Goal: Task Accomplishment & Management: Complete application form

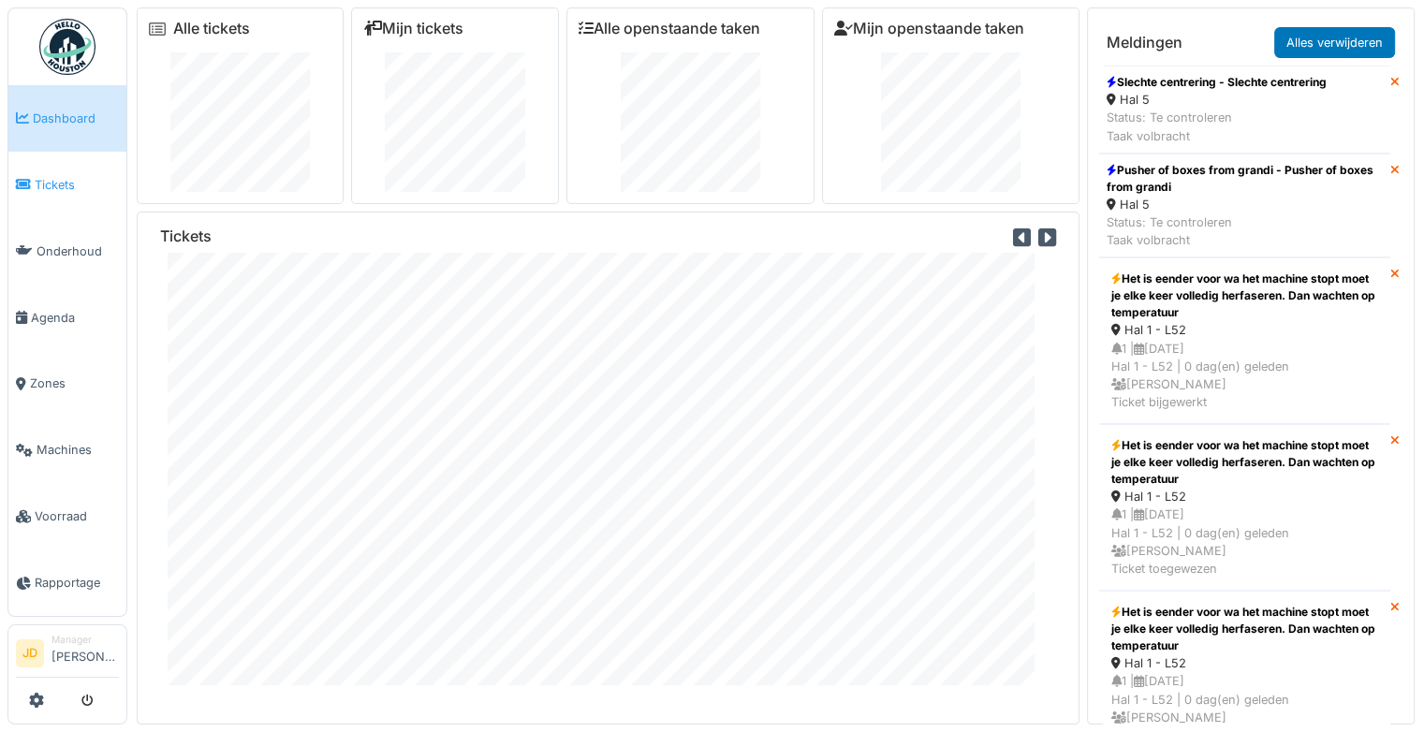
click at [54, 183] on span "Tickets" at bounding box center [77, 185] width 84 height 18
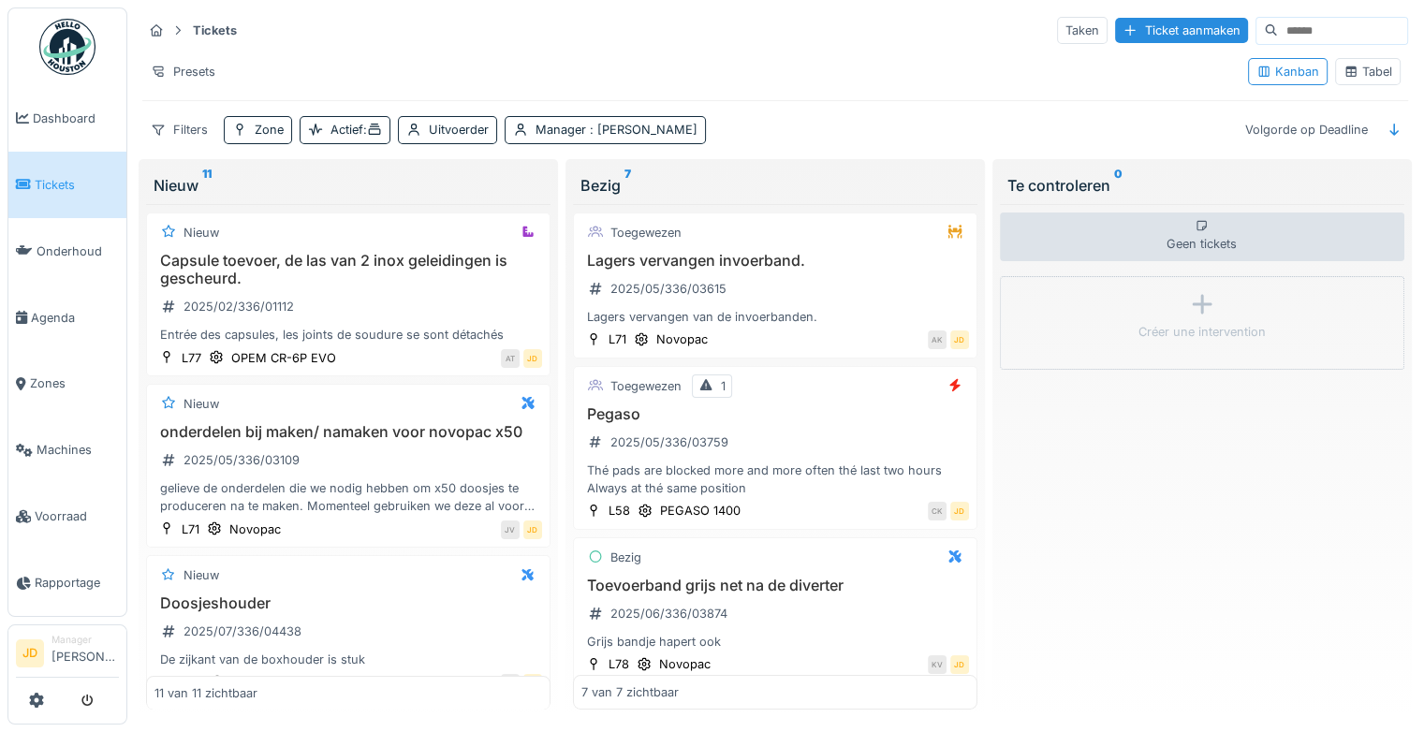
click at [1359, 78] on div "Tabel" at bounding box center [1368, 72] width 49 height 18
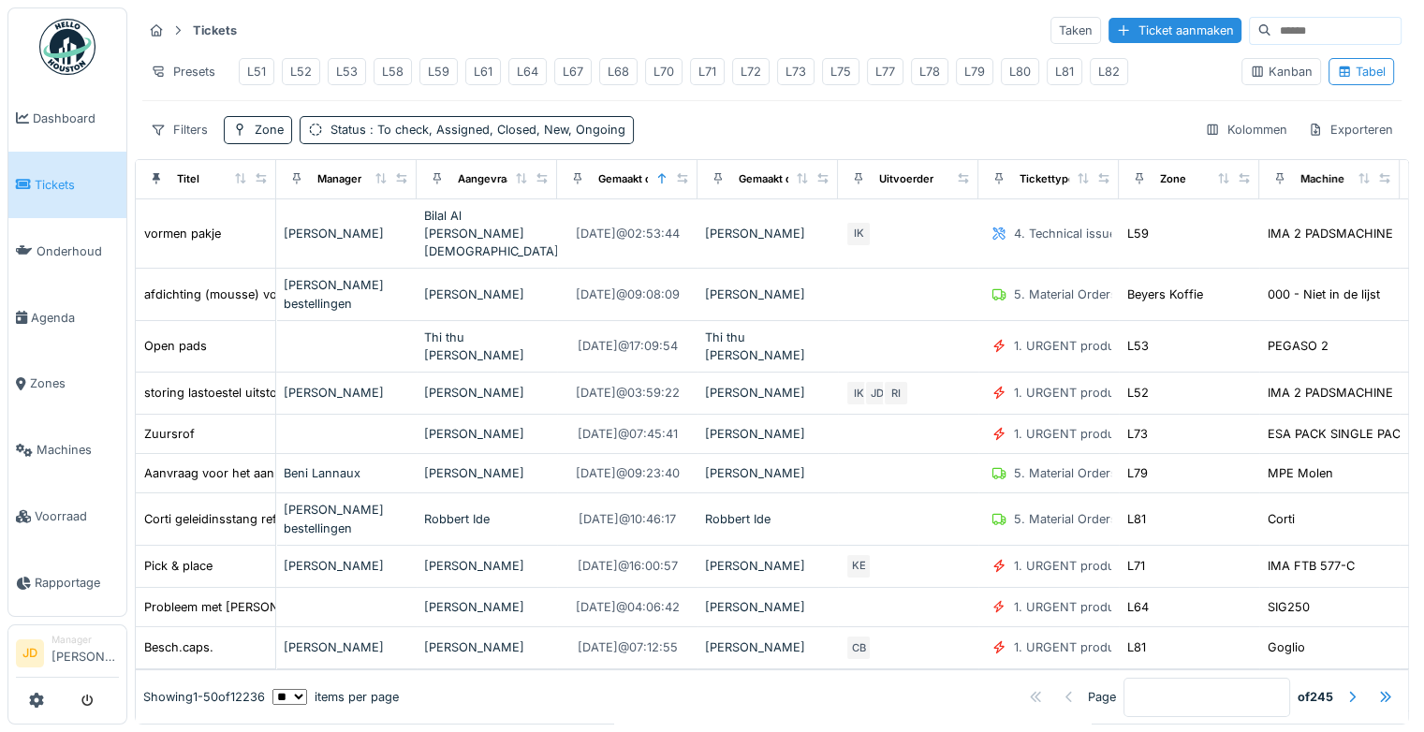
click at [919, 68] on div "L78" at bounding box center [929, 72] width 21 height 18
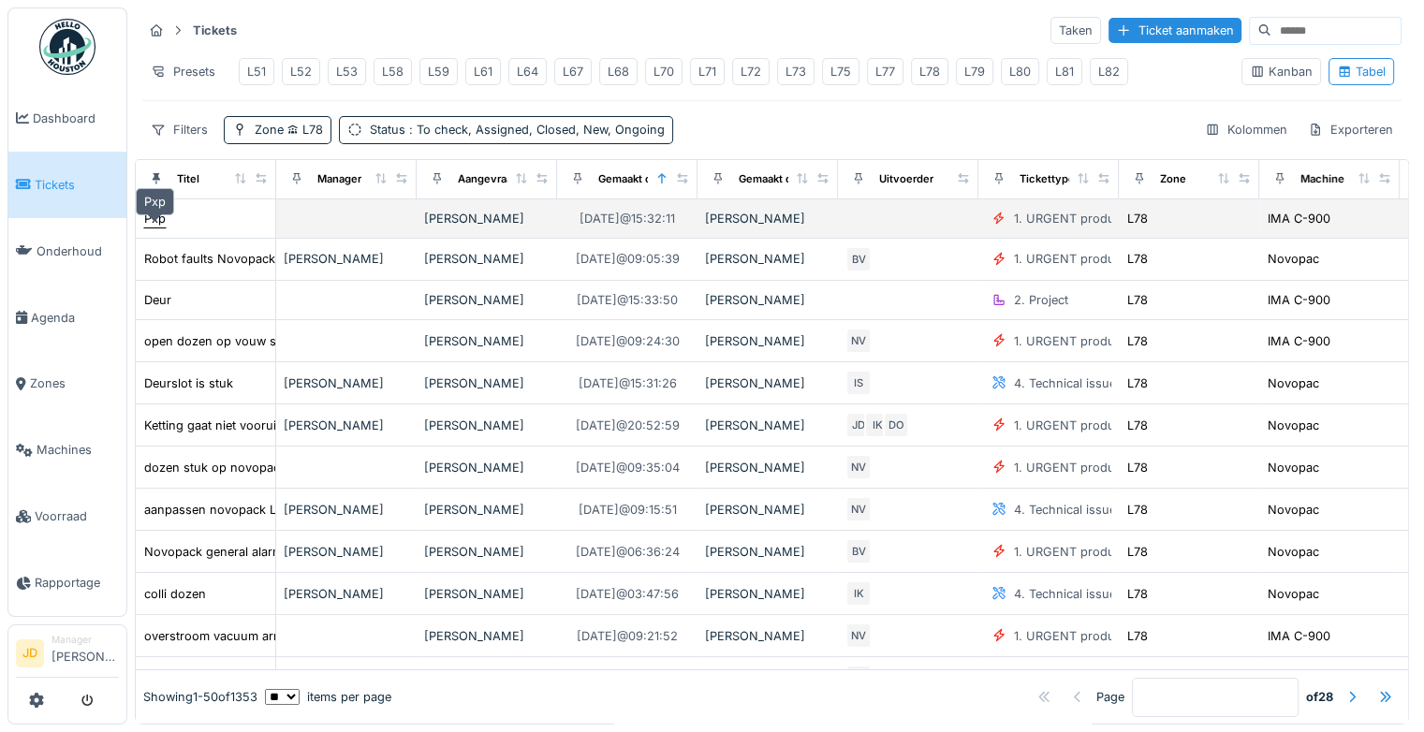
click at [155, 228] on div "Pxp" at bounding box center [155, 219] width 22 height 18
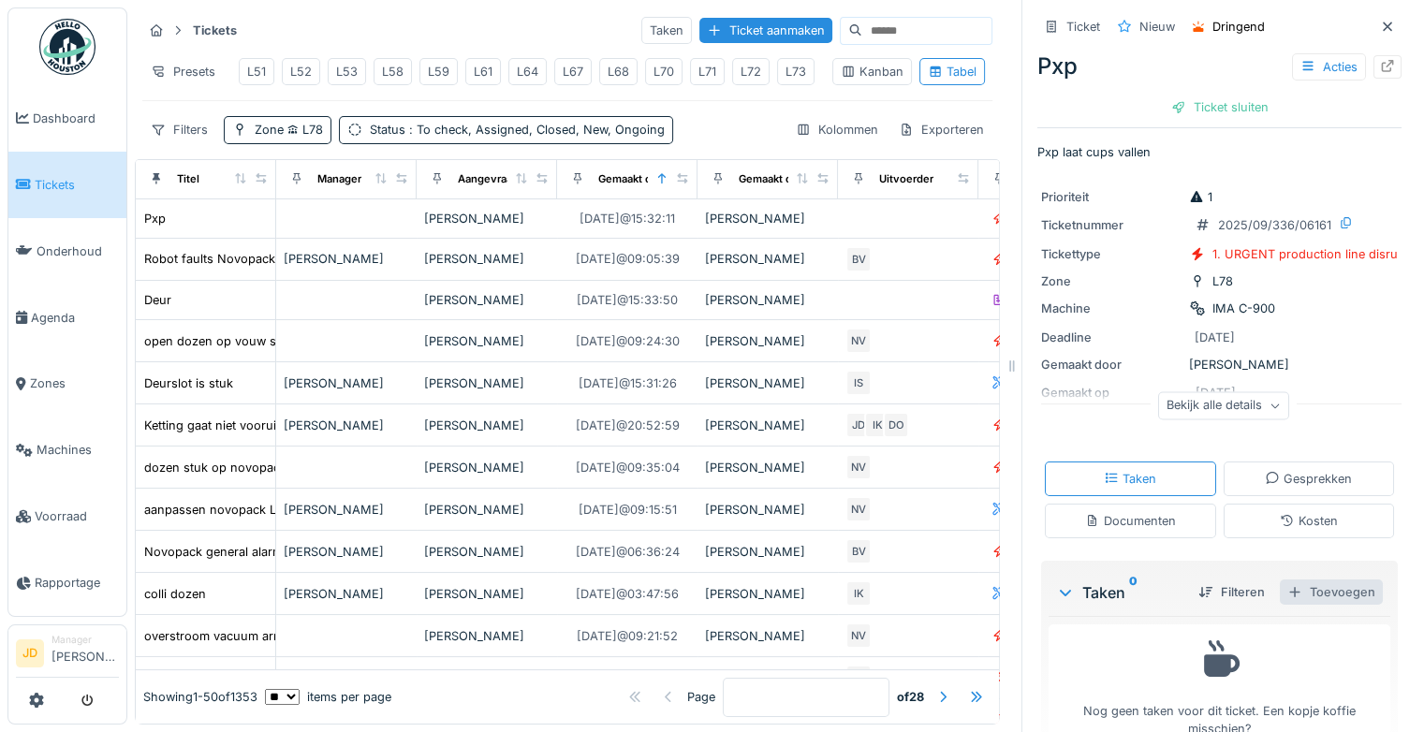
click at [1303, 586] on div "Toevoegen" at bounding box center [1331, 592] width 103 height 25
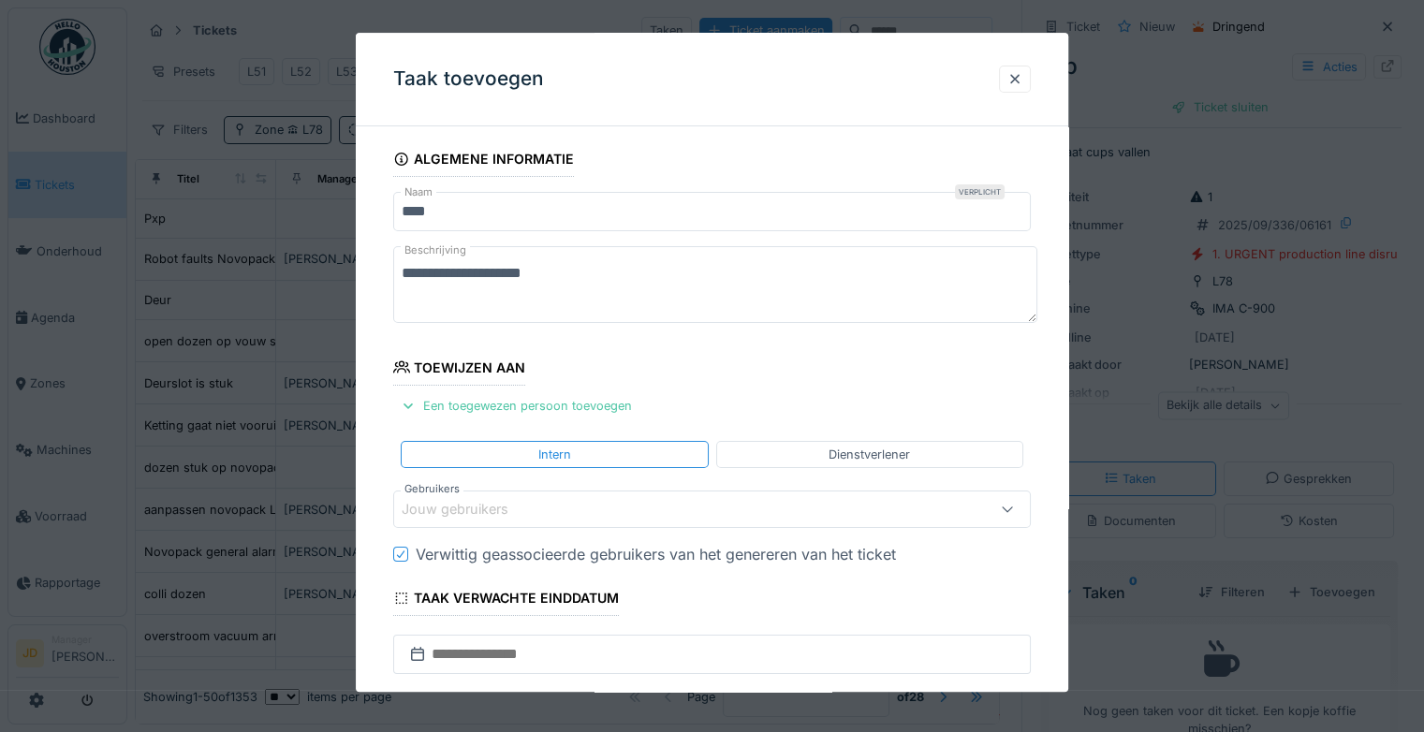
click at [483, 508] on div "Jouw gebruikers" at bounding box center [468, 510] width 133 height 21
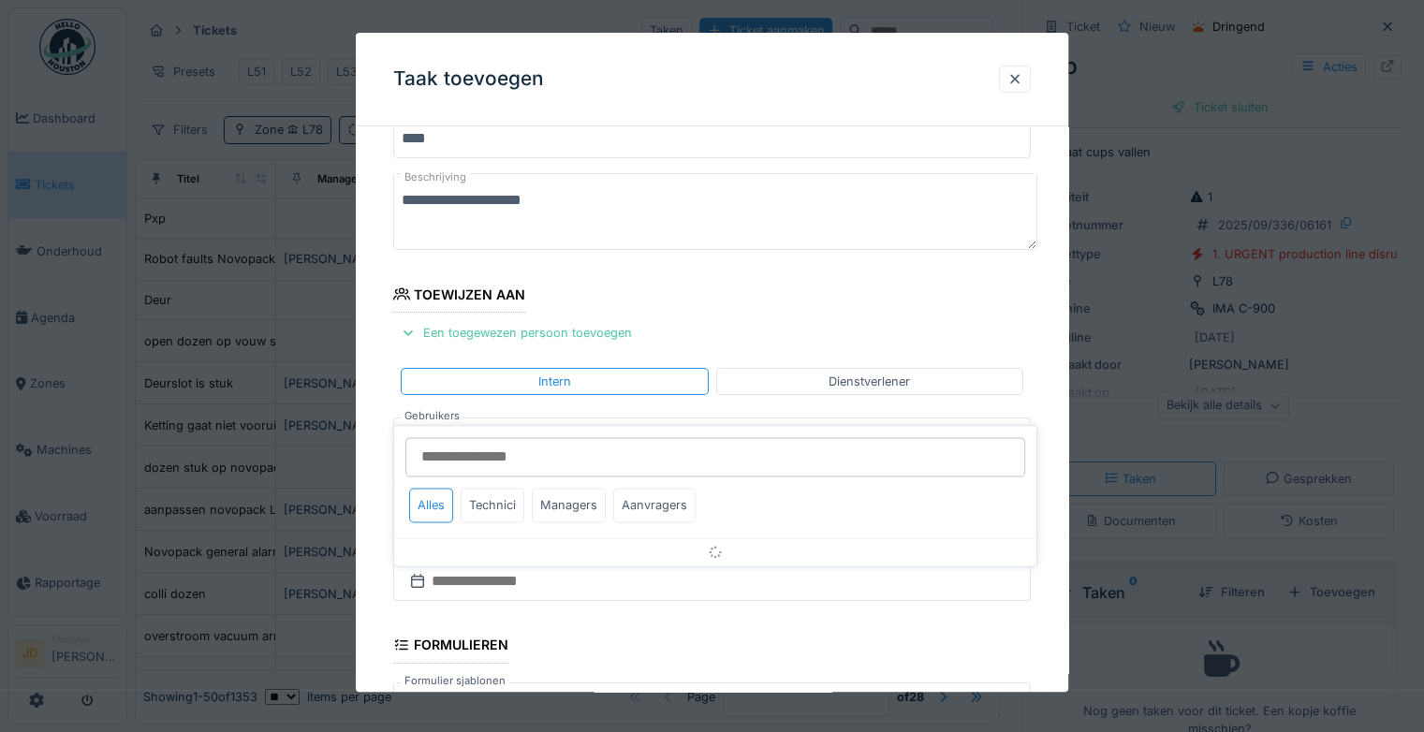
scroll to position [146, 0]
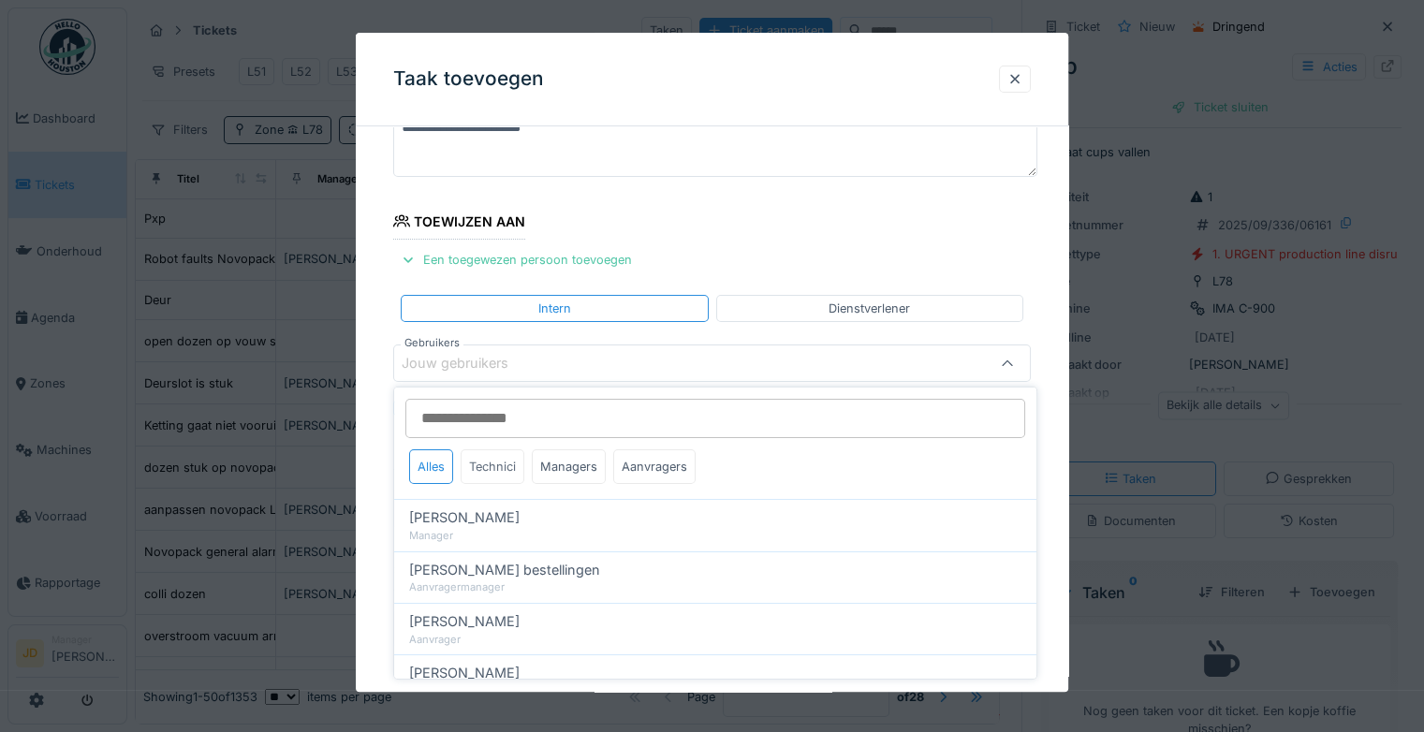
click at [505, 466] on div "Technici" at bounding box center [493, 466] width 64 height 35
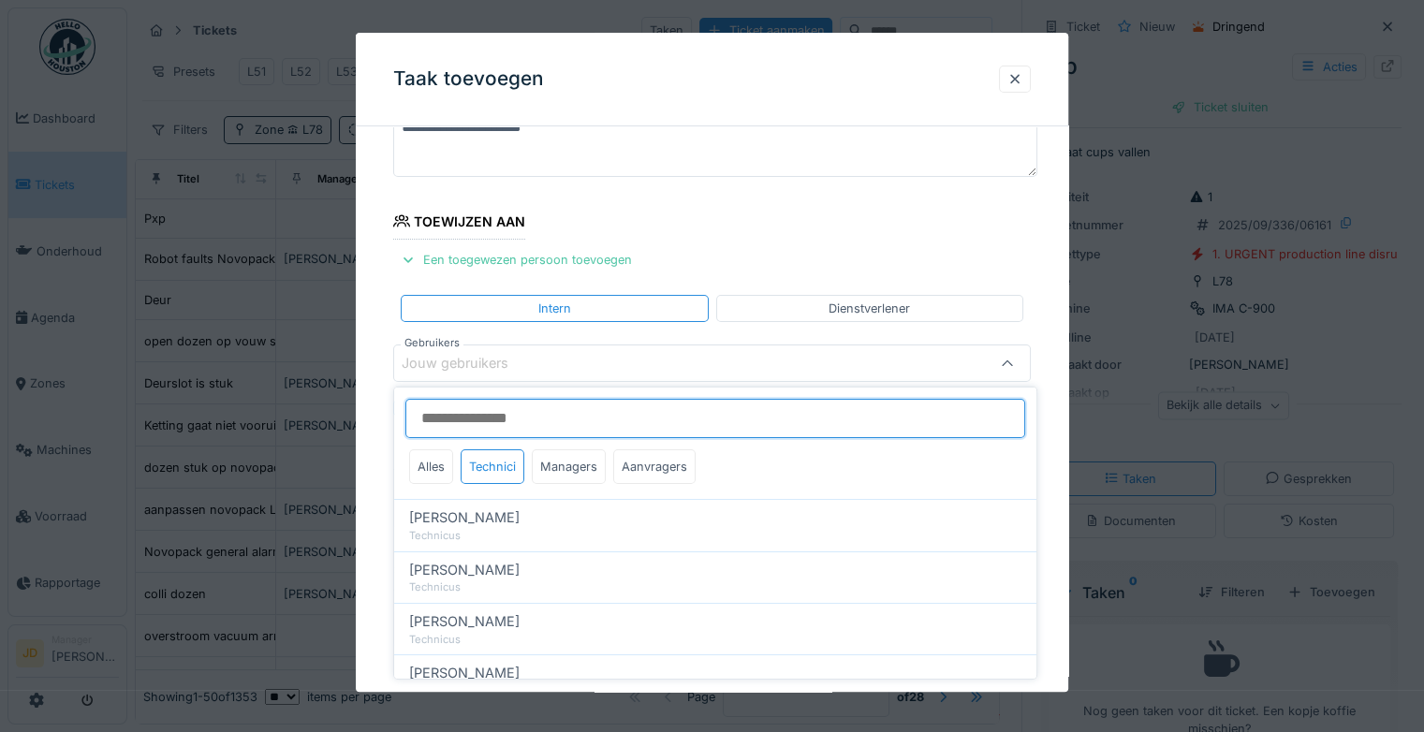
click at [477, 417] on input "Gebruikers" at bounding box center [715, 418] width 620 height 39
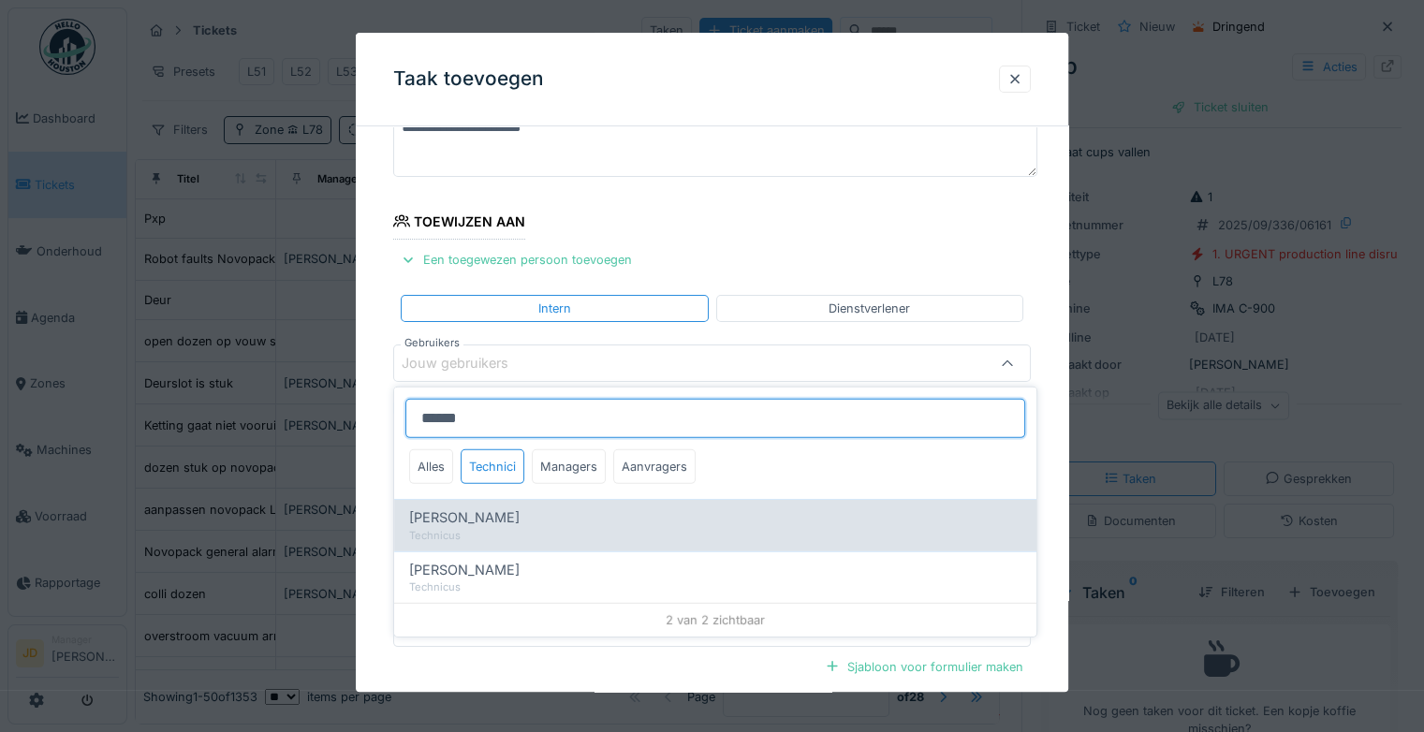
type input "******"
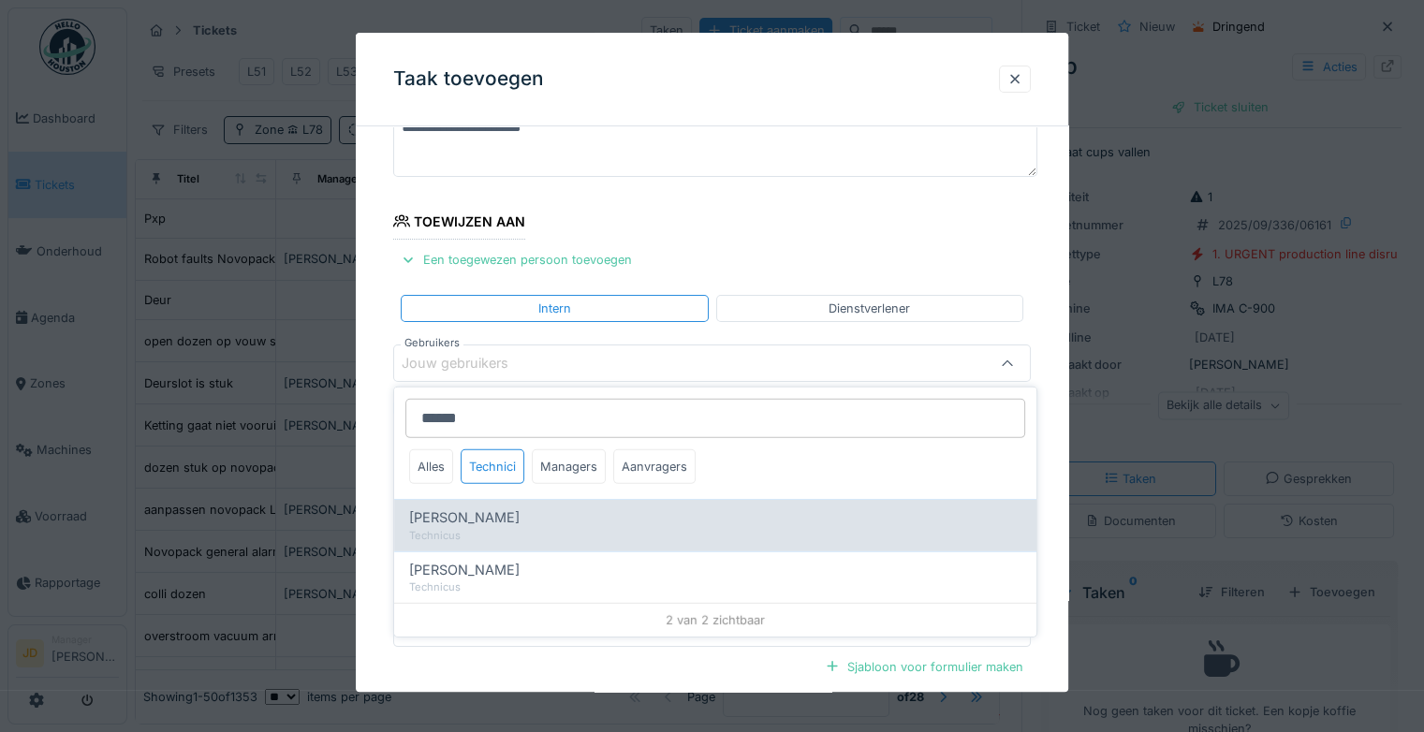
click at [468, 516] on span "[PERSON_NAME]" at bounding box center [464, 517] width 110 height 21
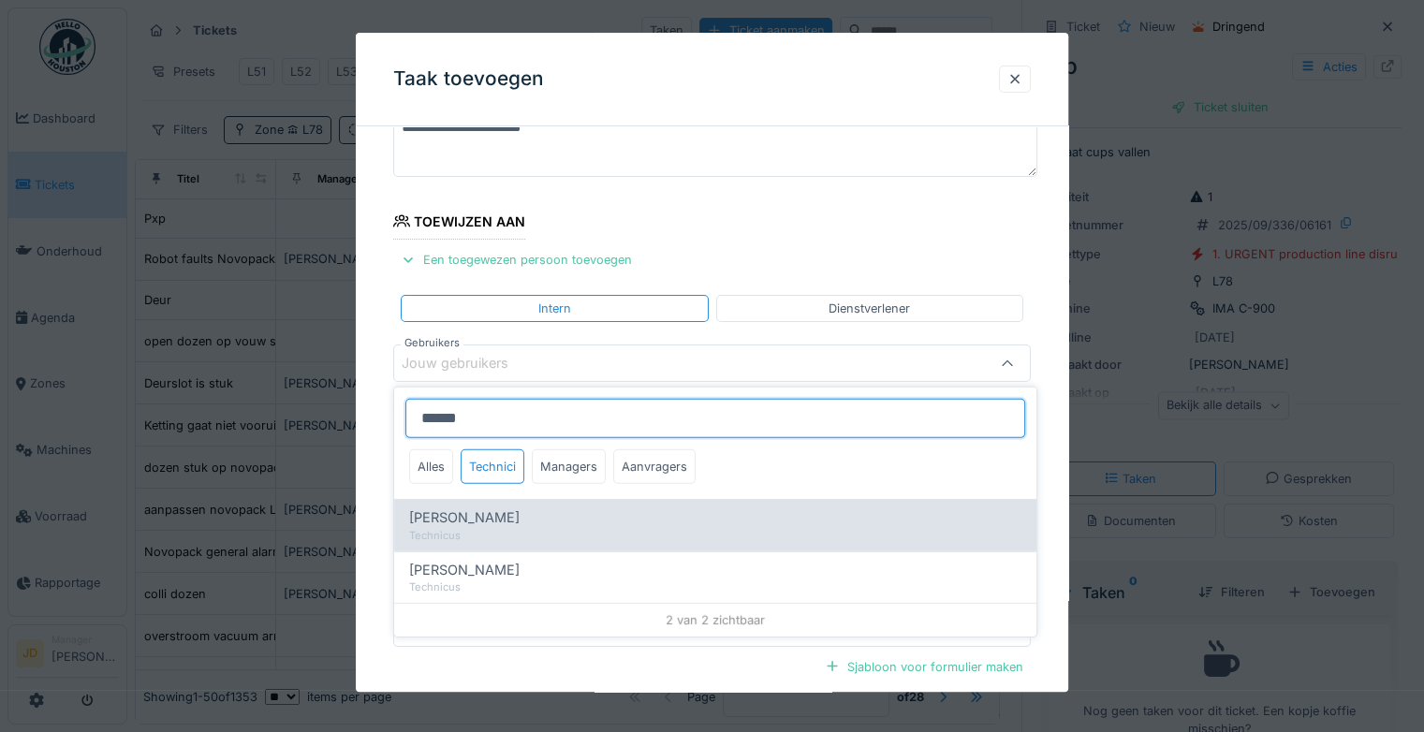
type input "*****"
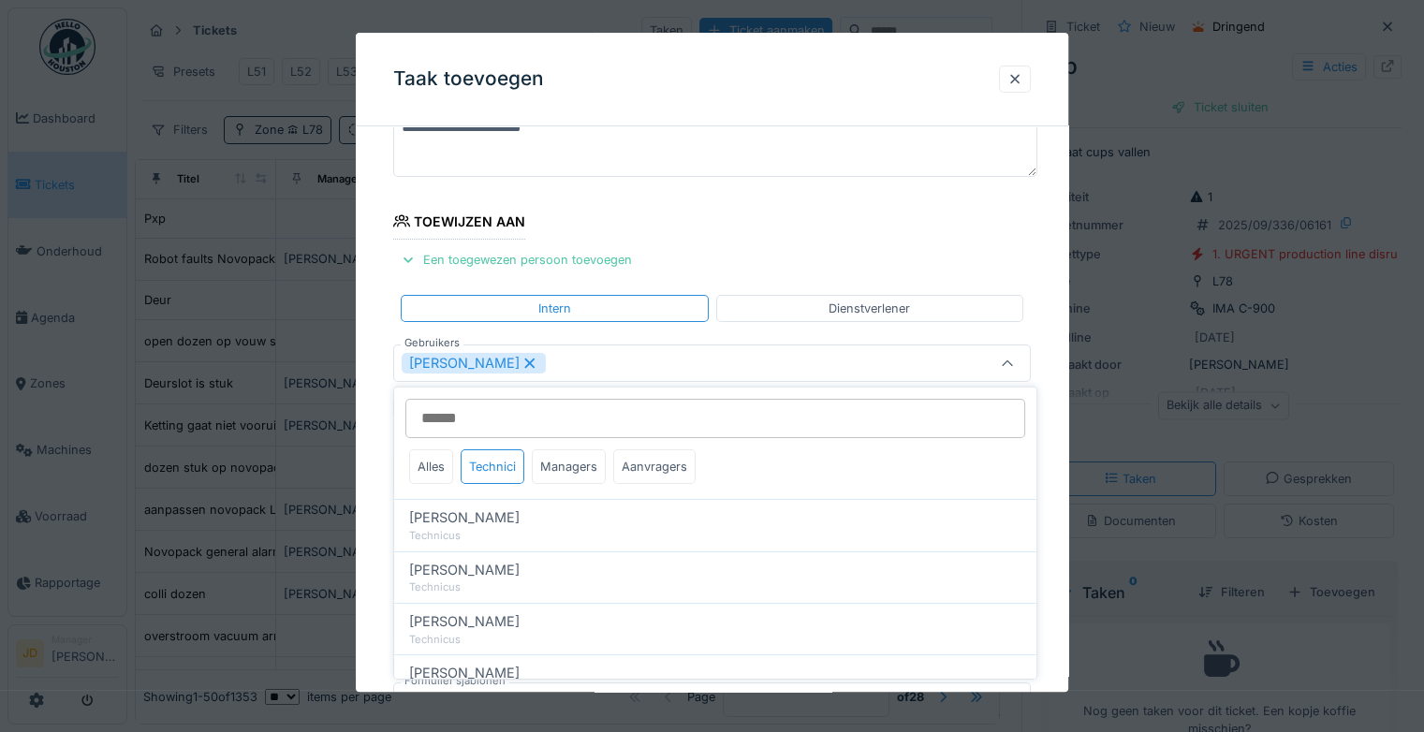
click at [1015, 359] on icon at bounding box center [1007, 364] width 15 height 12
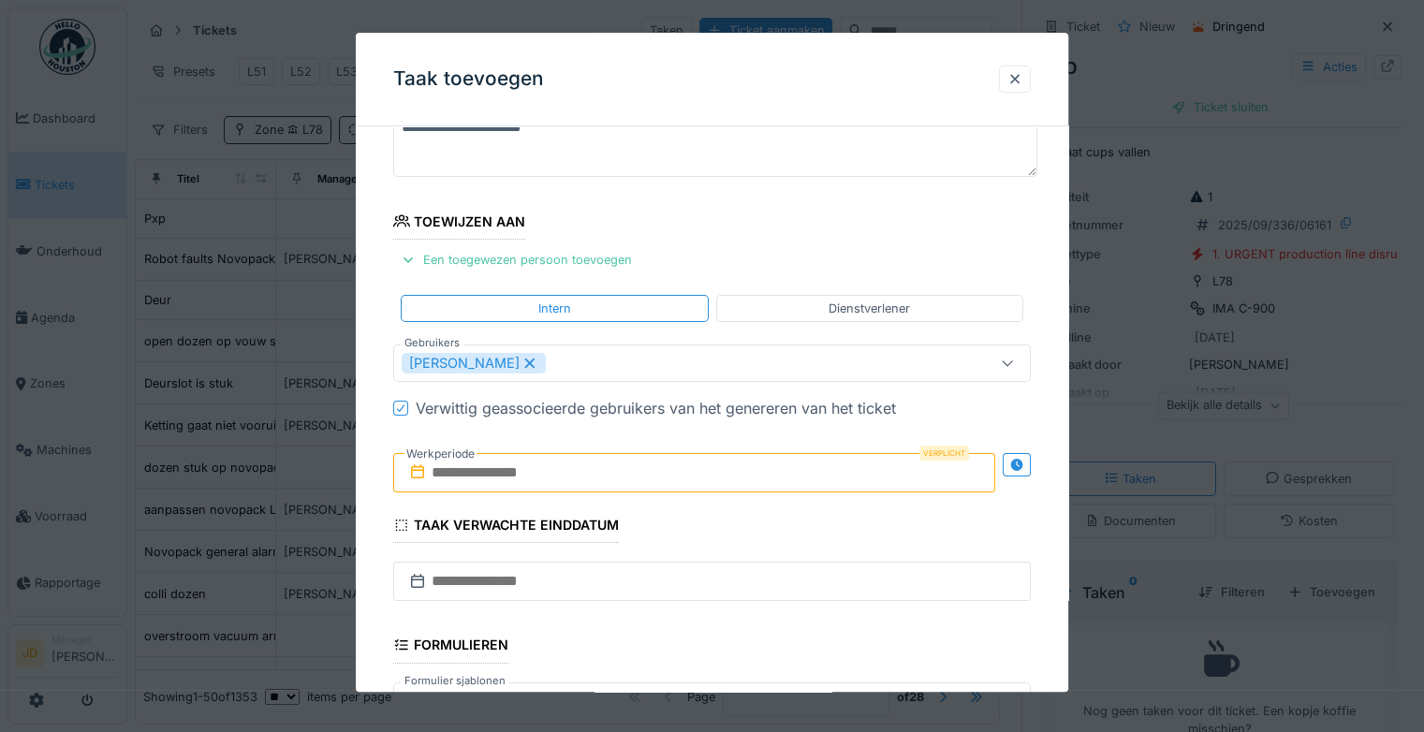
click at [1015, 359] on icon at bounding box center [1007, 364] width 15 height 12
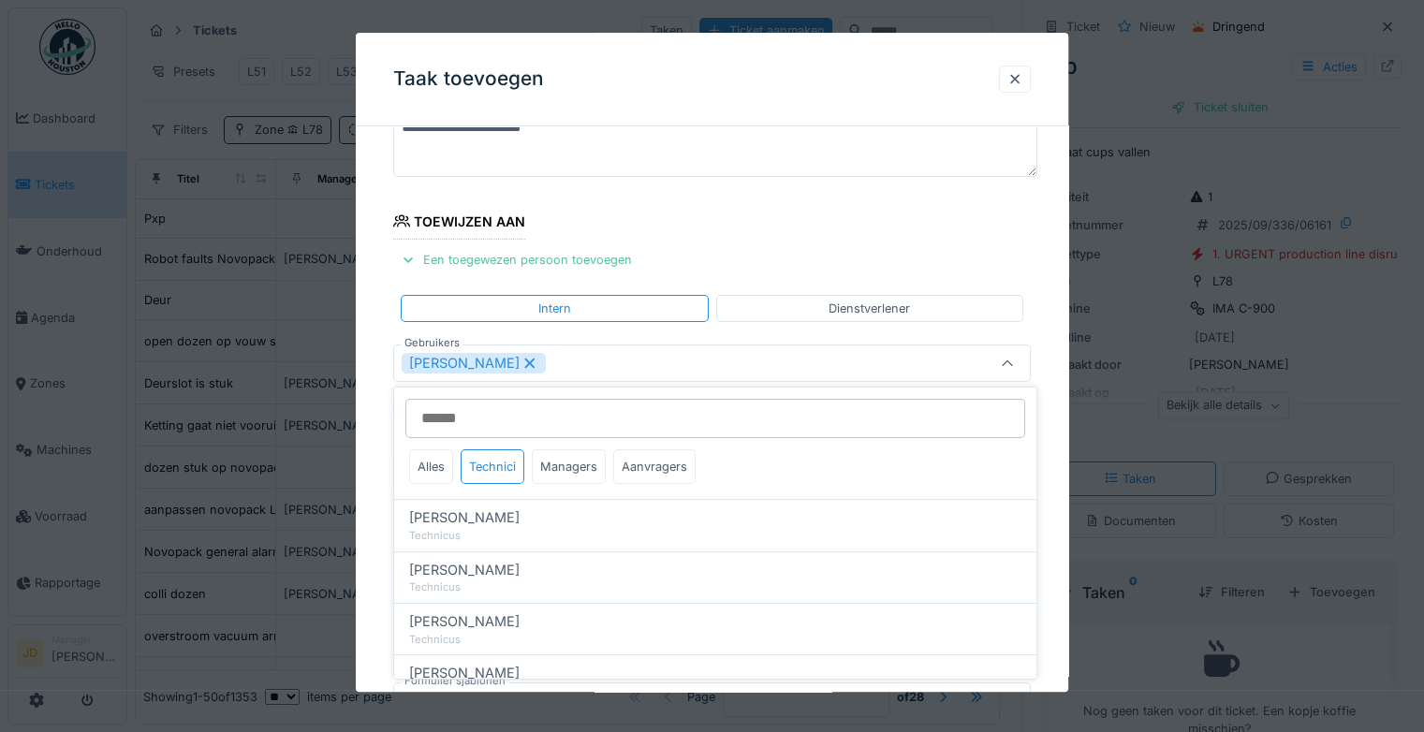
click at [1009, 361] on icon at bounding box center [1007, 364] width 15 height 12
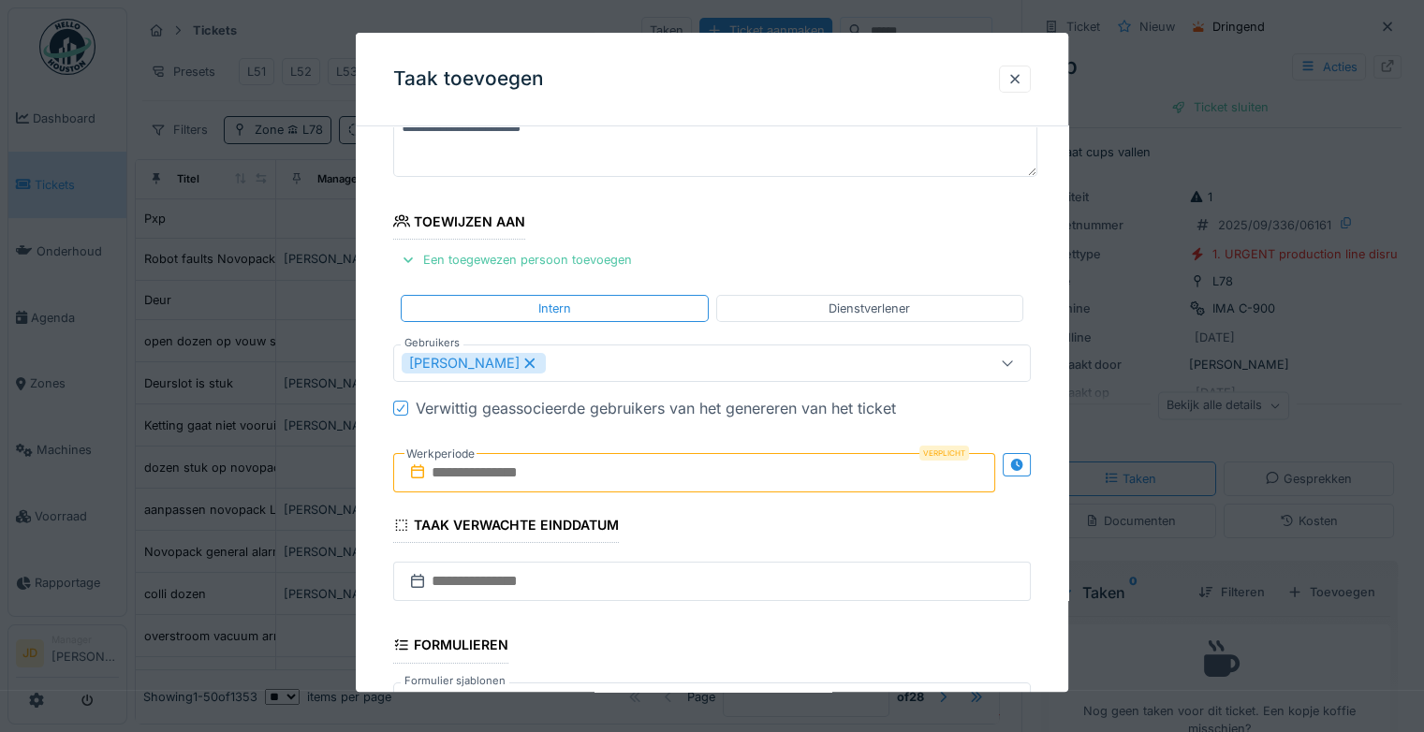
click at [533, 466] on input "text" at bounding box center [694, 472] width 602 height 39
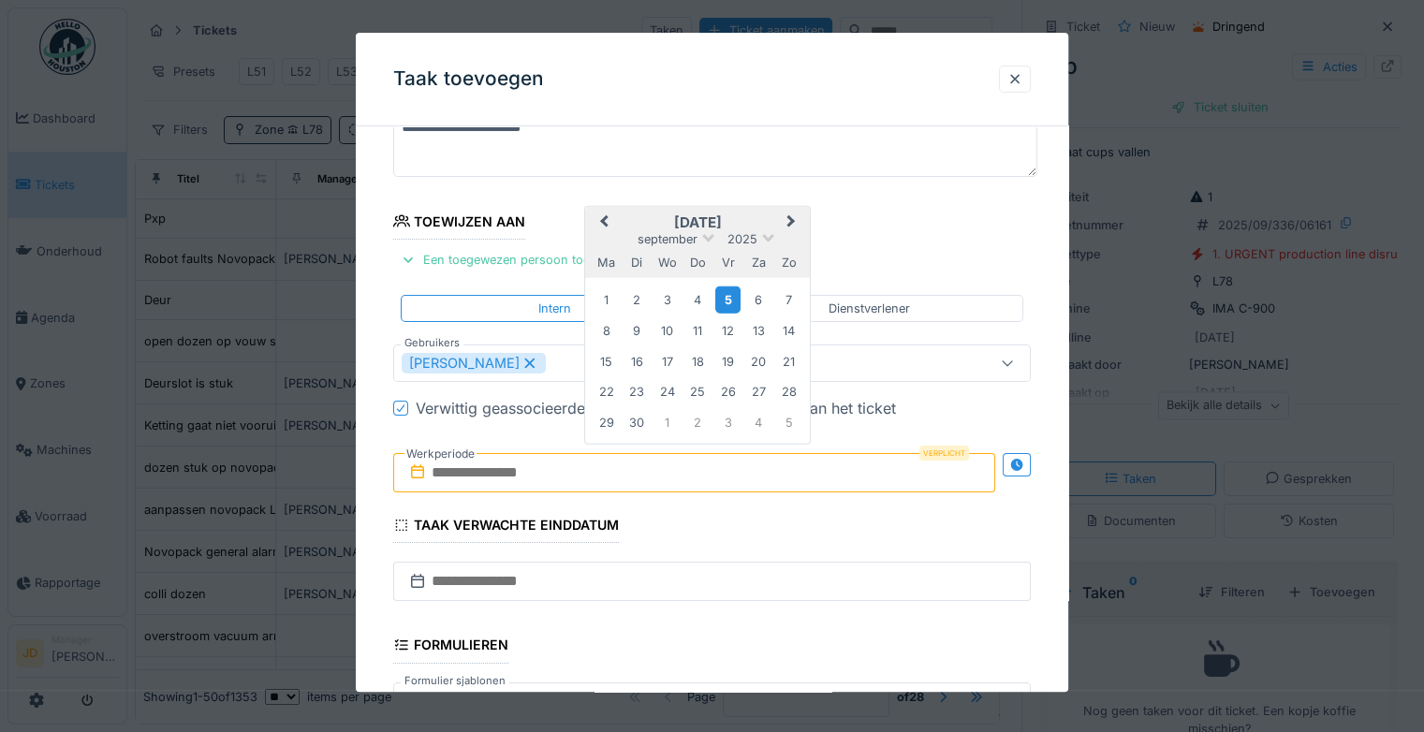
click at [732, 303] on div "5" at bounding box center [727, 300] width 25 height 27
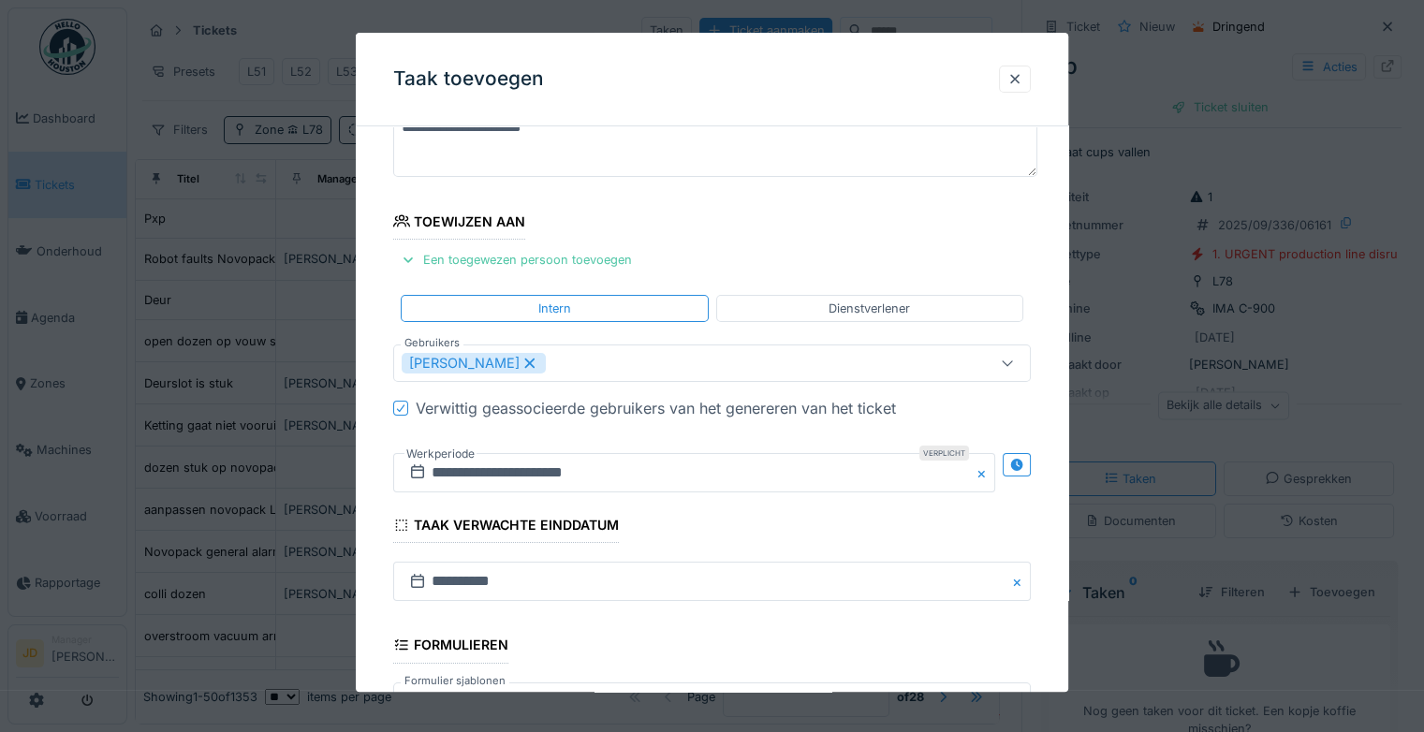
scroll to position [405, 0]
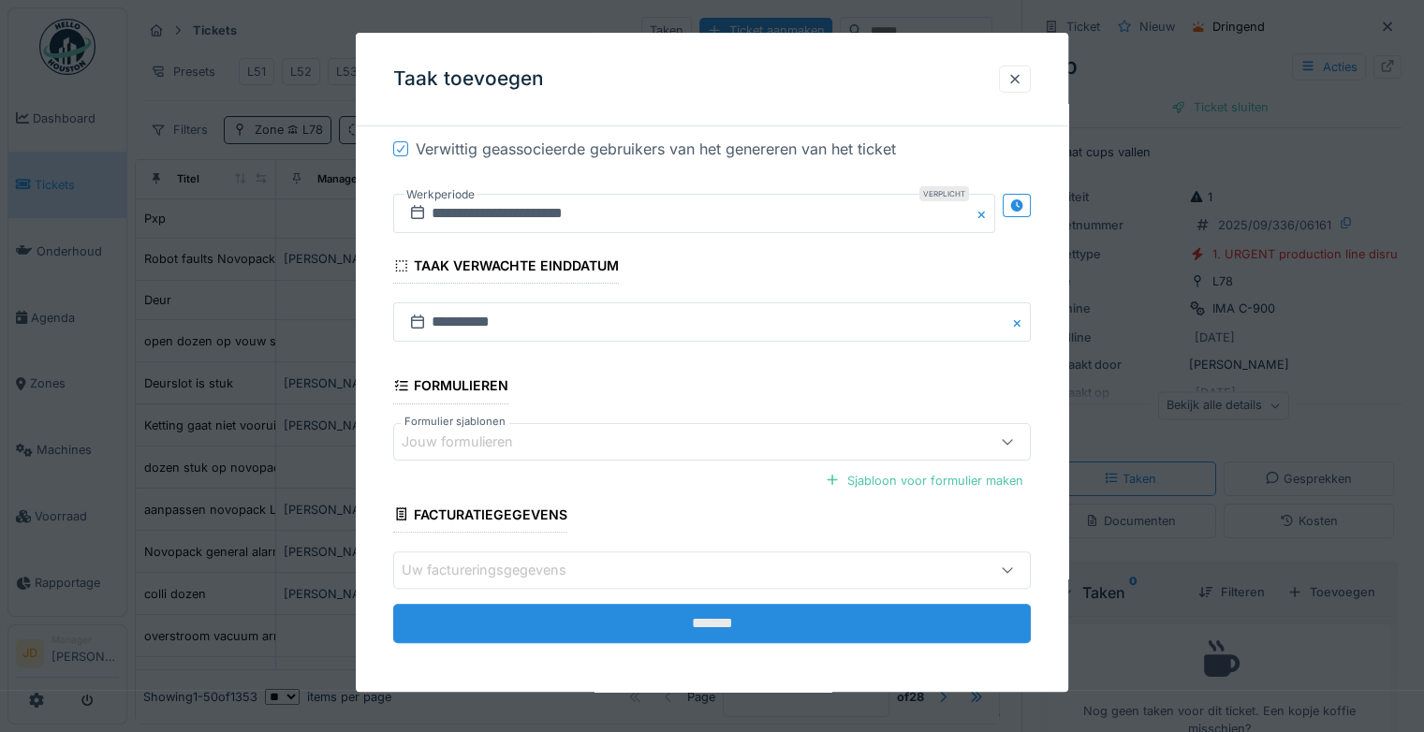
click at [655, 613] on input "*******" at bounding box center [712, 623] width 638 height 39
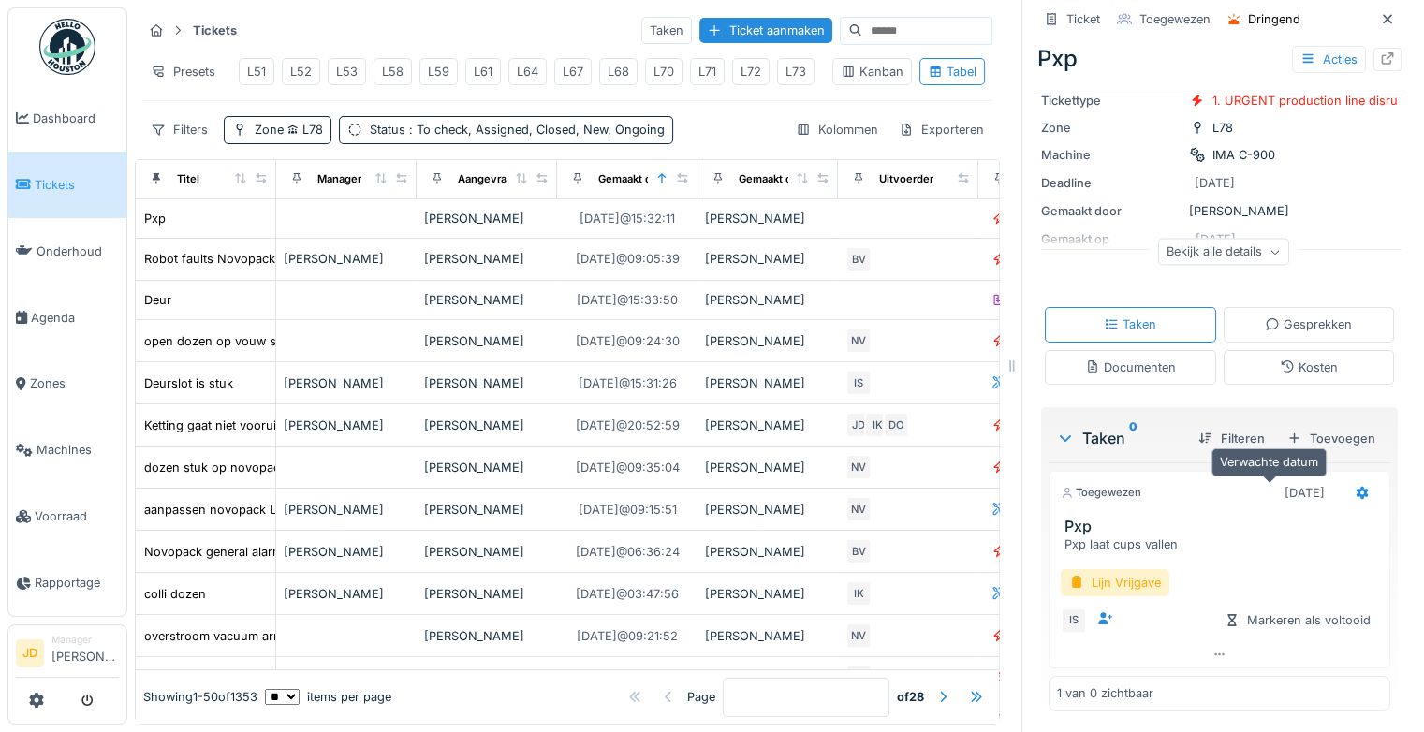
scroll to position [0, 0]
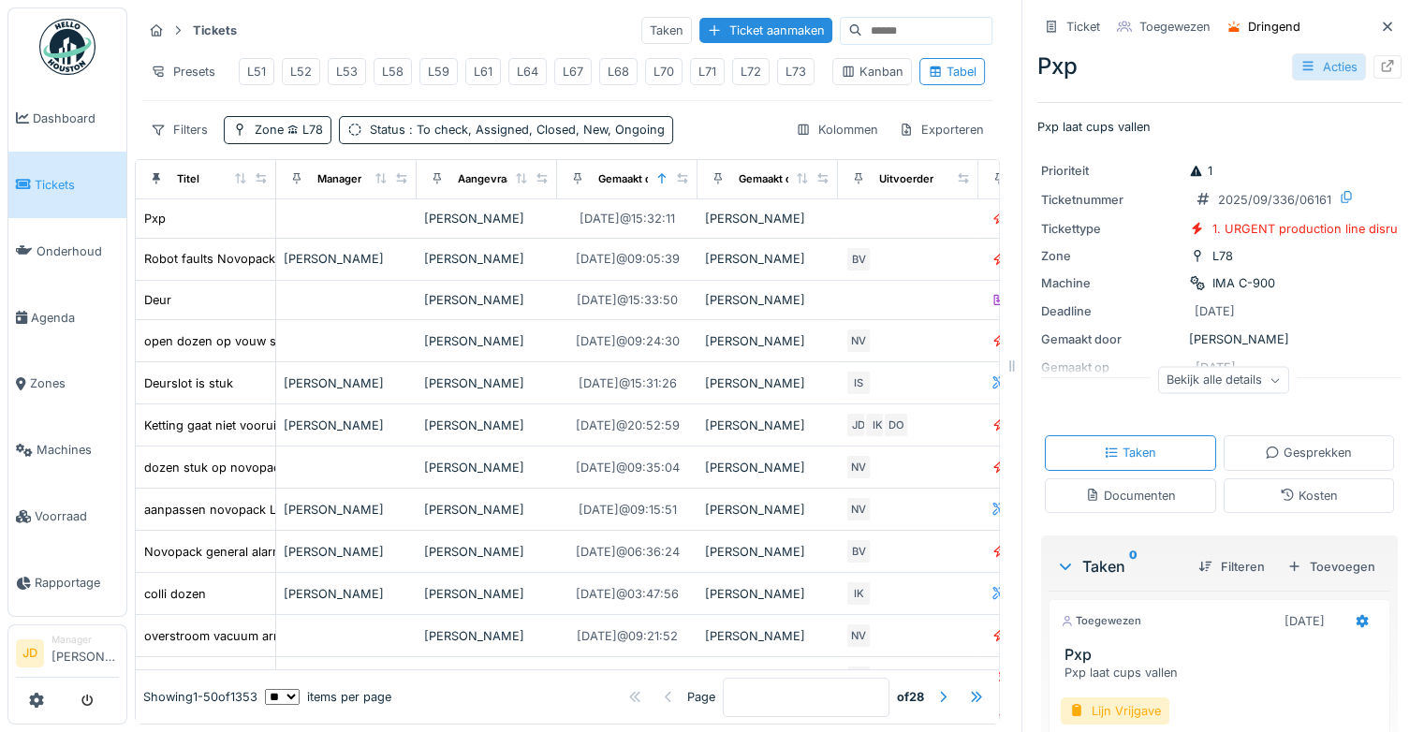
click at [1296, 64] on div "Acties" at bounding box center [1329, 66] width 74 height 27
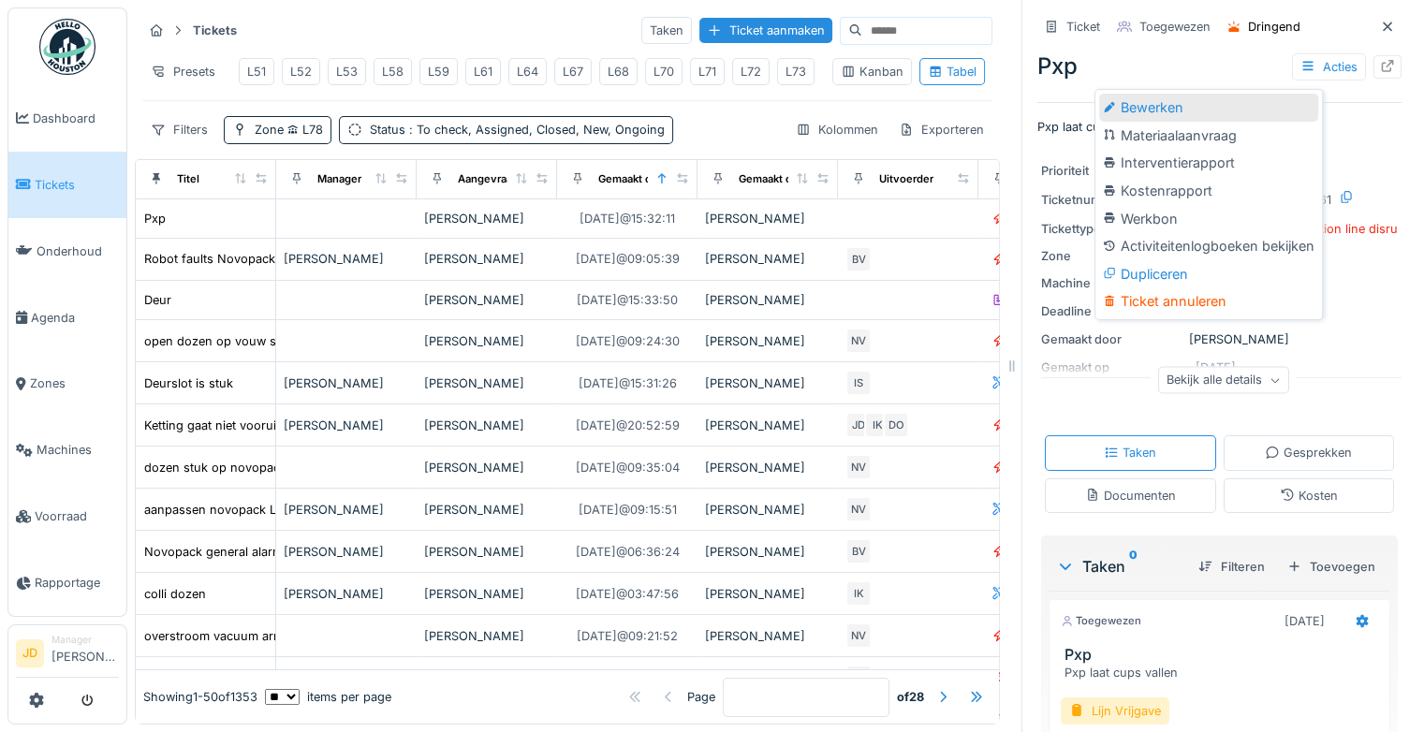
click at [1172, 113] on div "Bewerken" at bounding box center [1208, 108] width 219 height 28
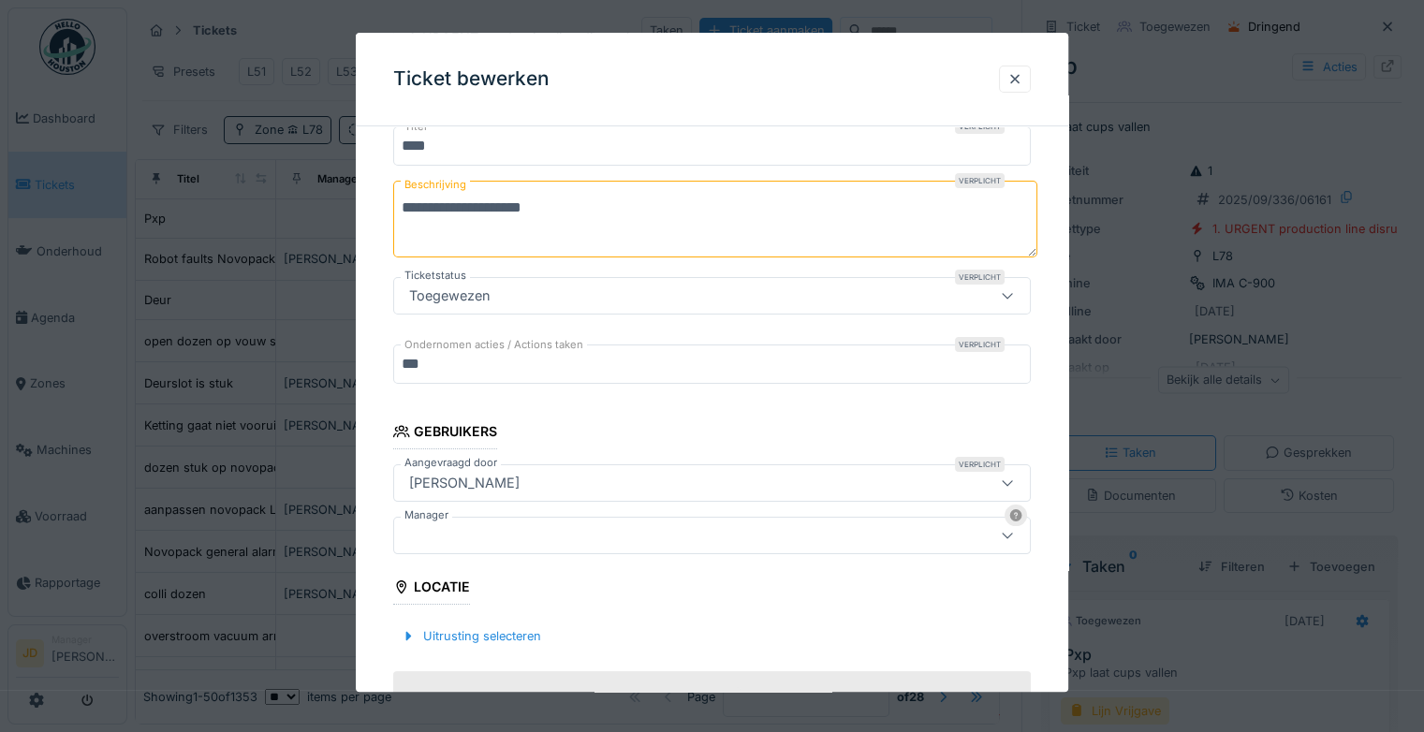
click at [579, 544] on div at bounding box center [673, 535] width 543 height 21
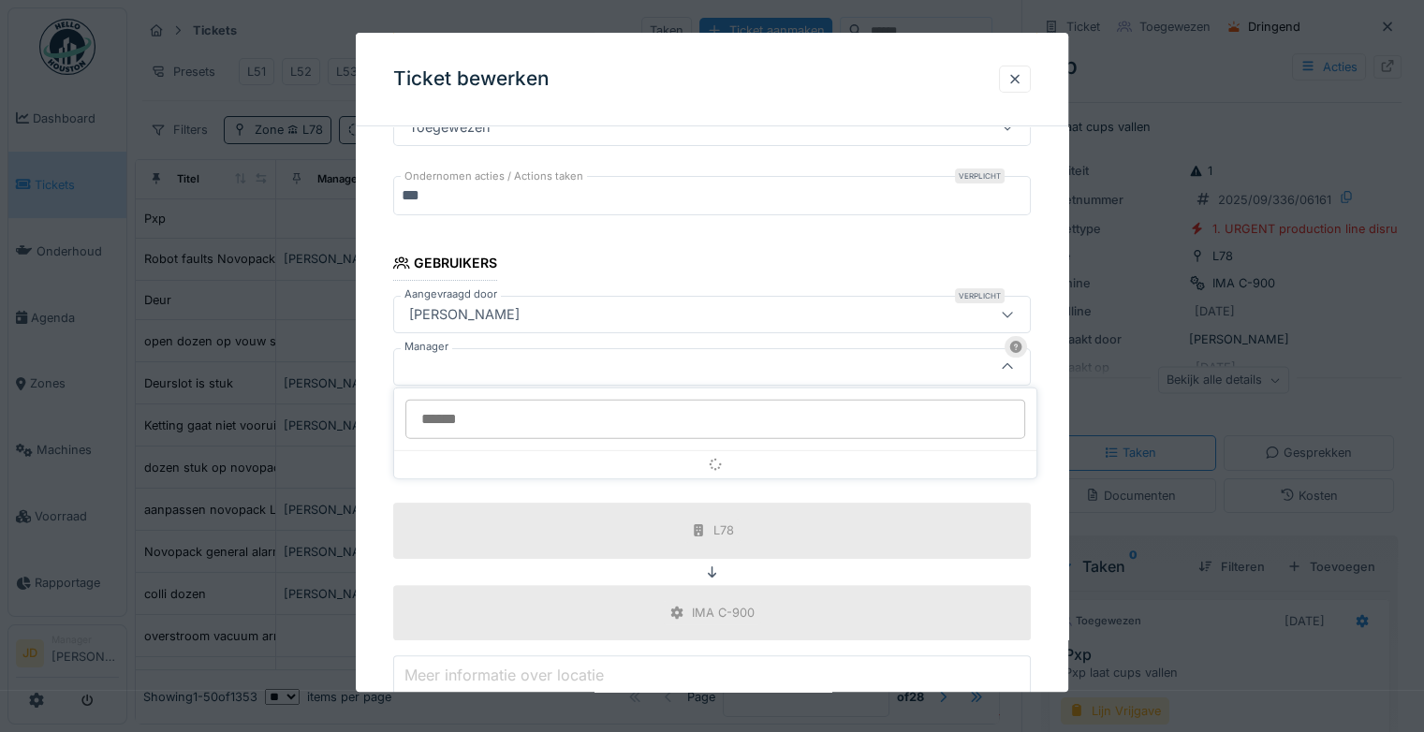
scroll to position [347, 0]
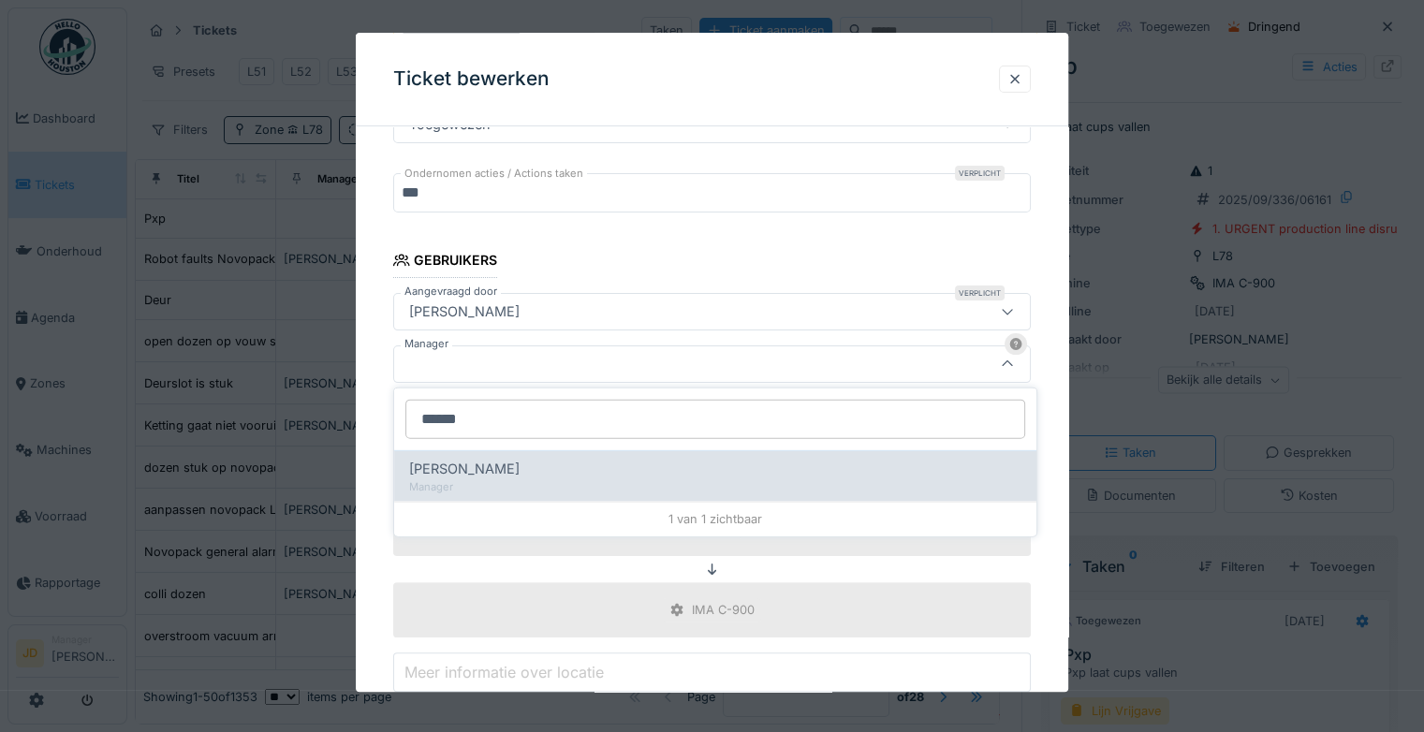
type input "******"
click at [566, 476] on div "[PERSON_NAME]" at bounding box center [715, 469] width 612 height 21
type input "****"
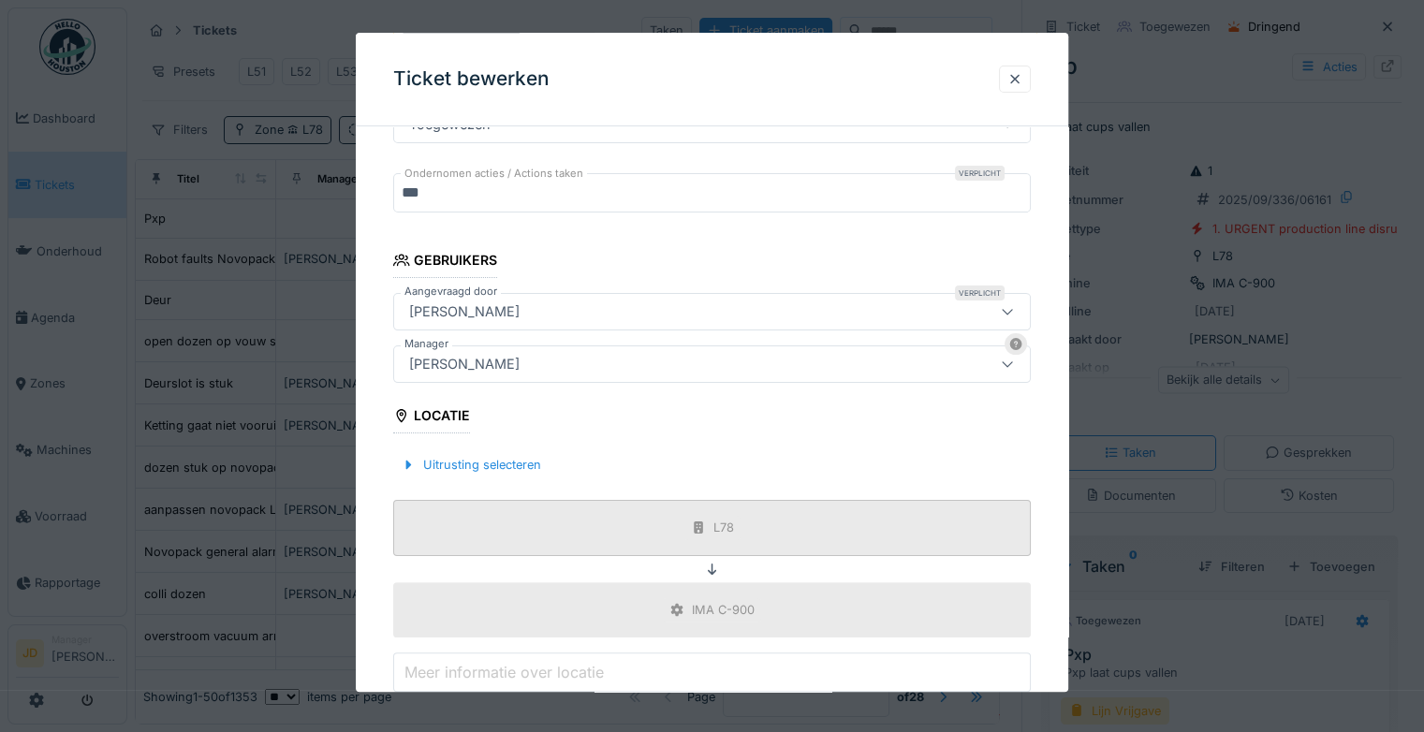
scroll to position [595, 0]
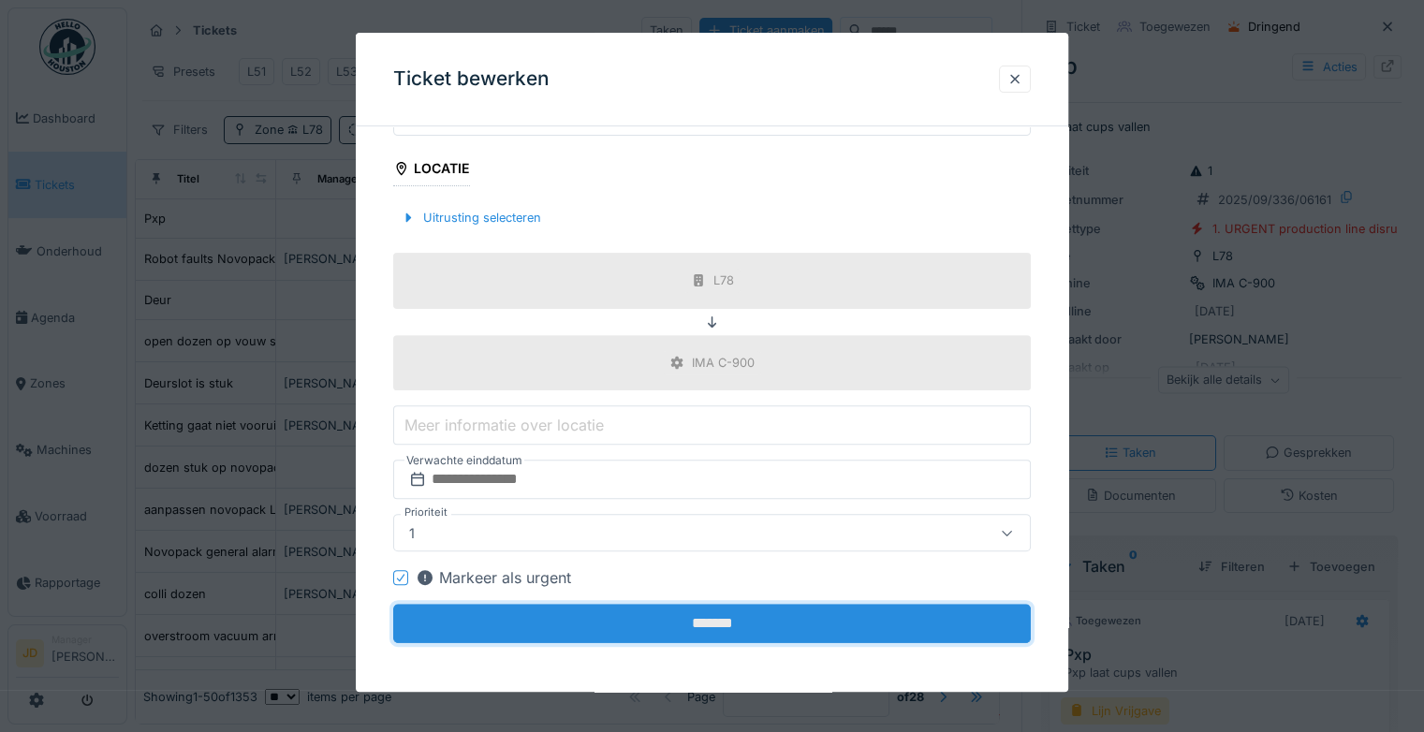
click at [722, 631] on input "*******" at bounding box center [712, 624] width 638 height 39
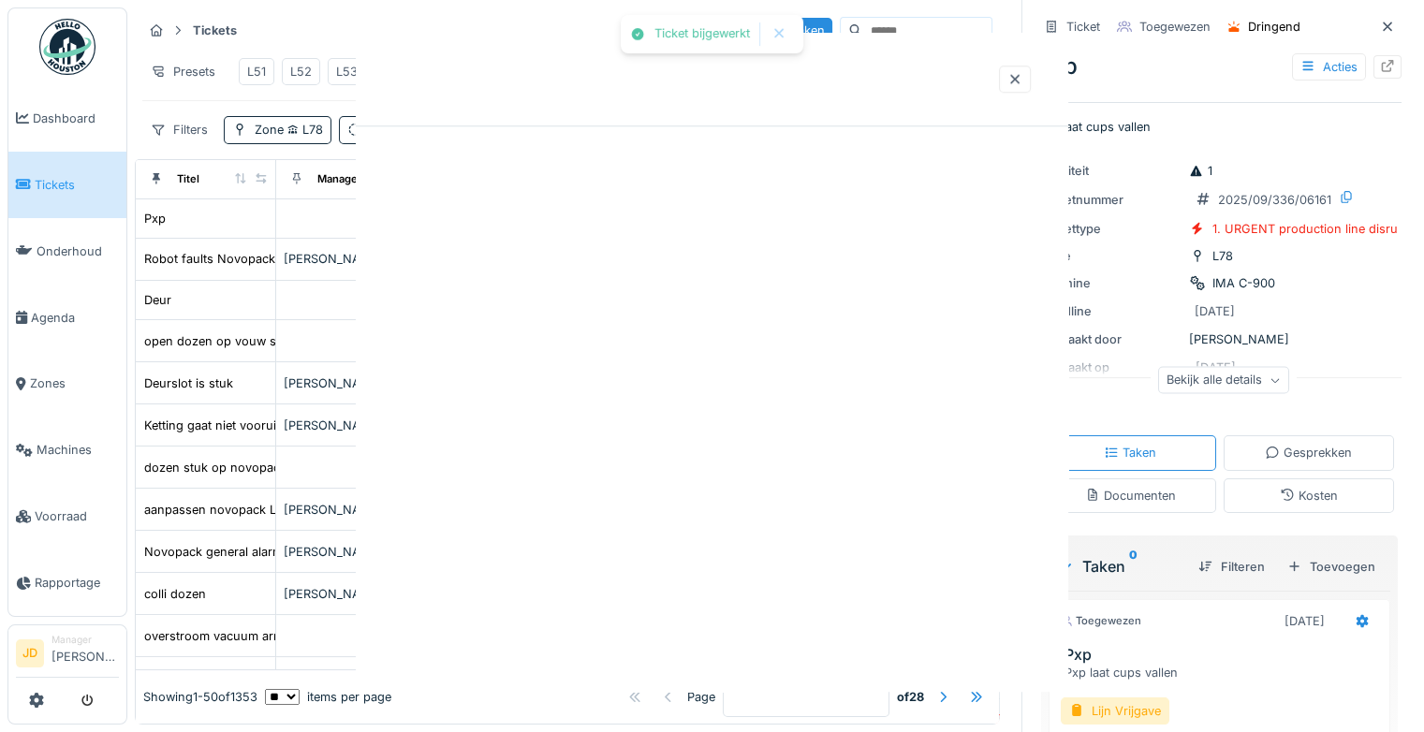
scroll to position [0, 0]
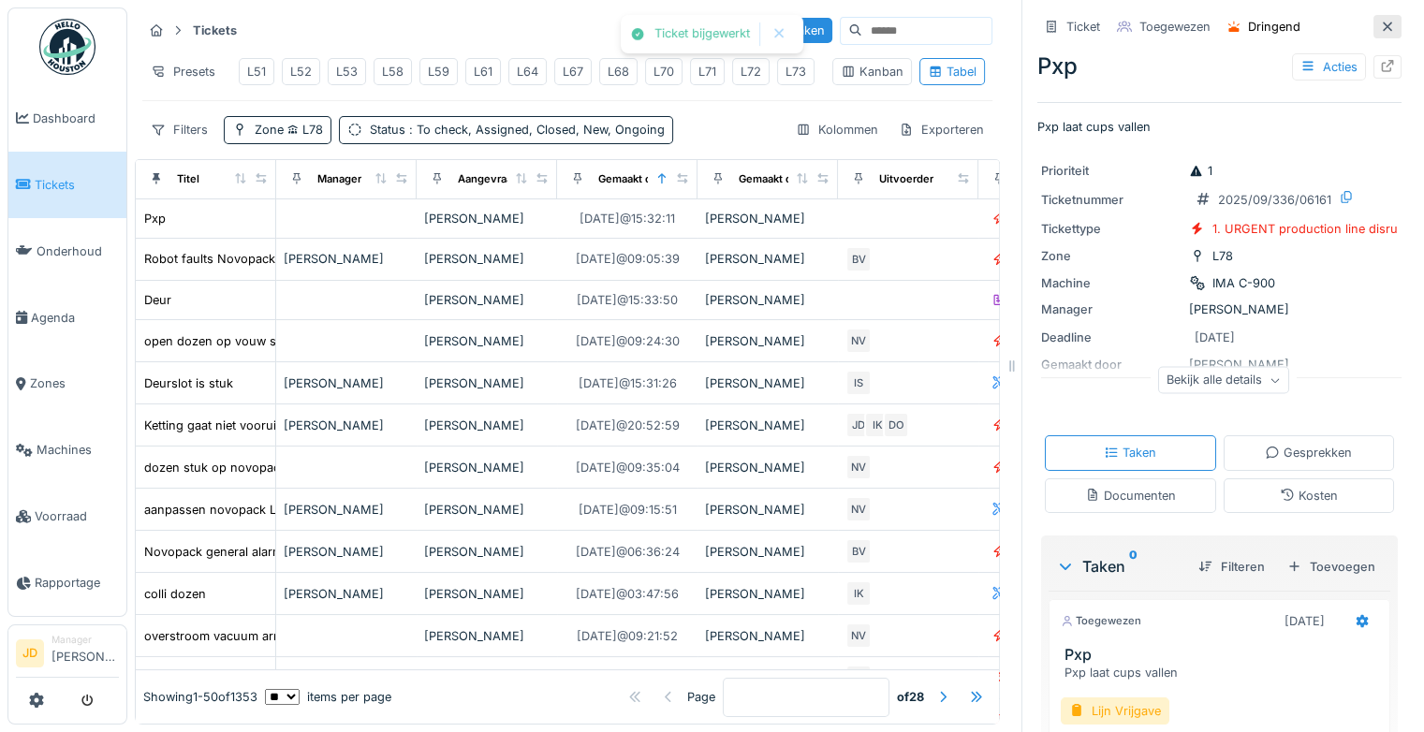
click at [1380, 30] on icon at bounding box center [1387, 27] width 15 height 12
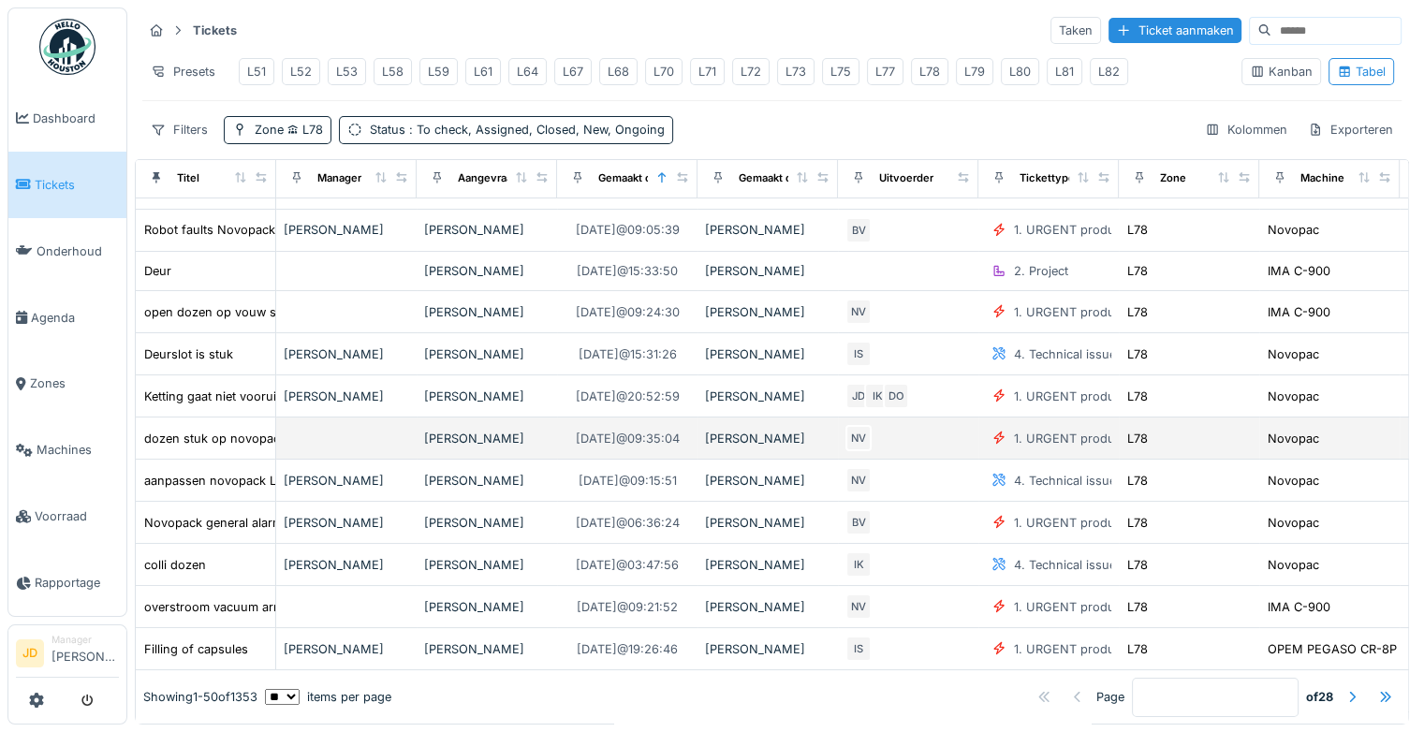
scroll to position [26, 0]
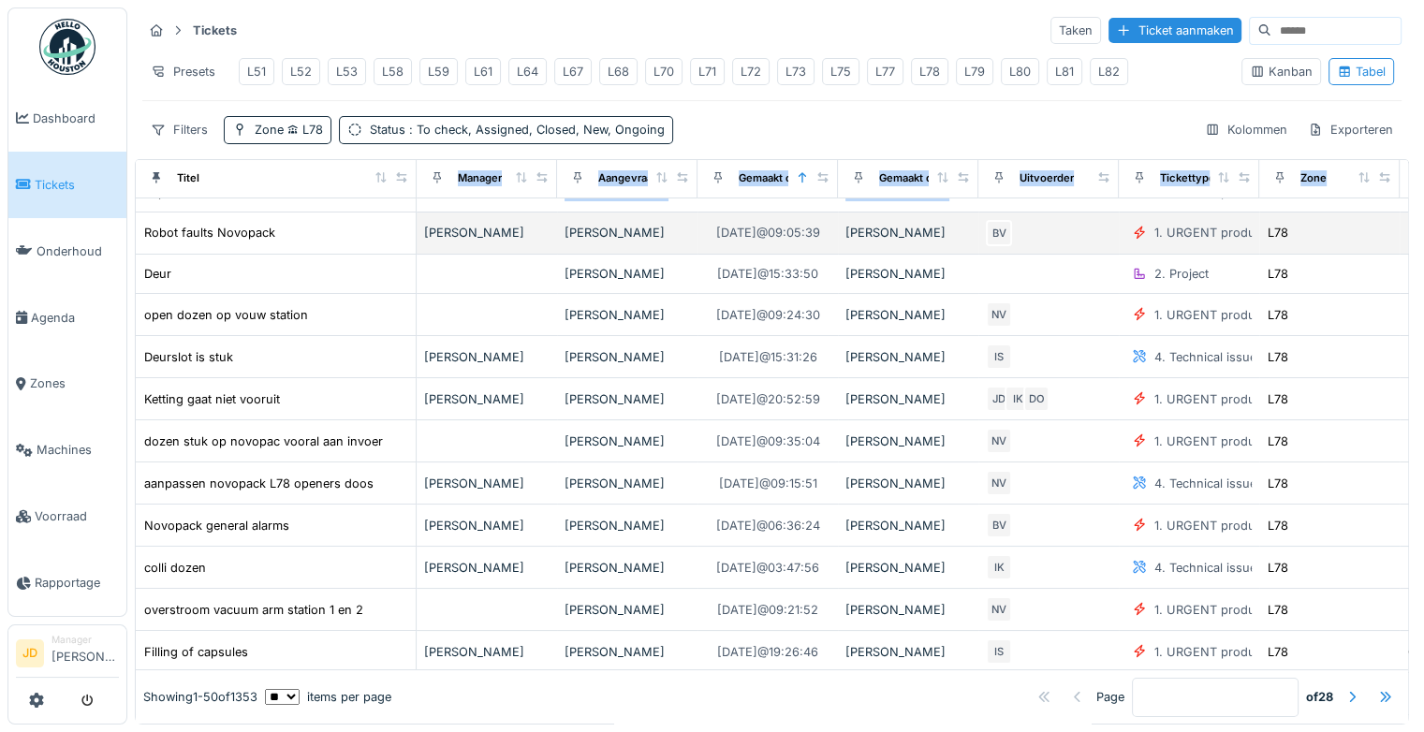
drag, startPoint x: 264, startPoint y: 191, endPoint x: 404, endPoint y: 262, distance: 157.4
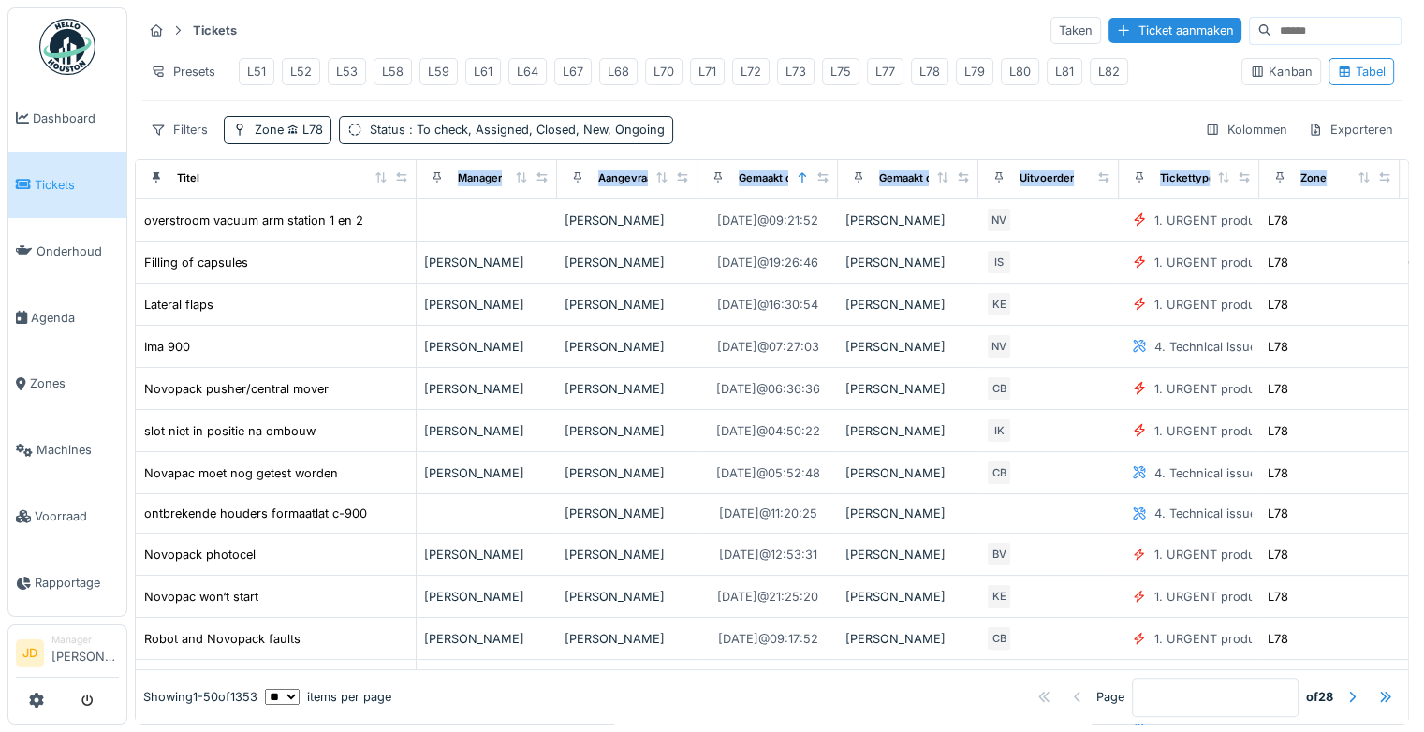
scroll to position [0, 0]
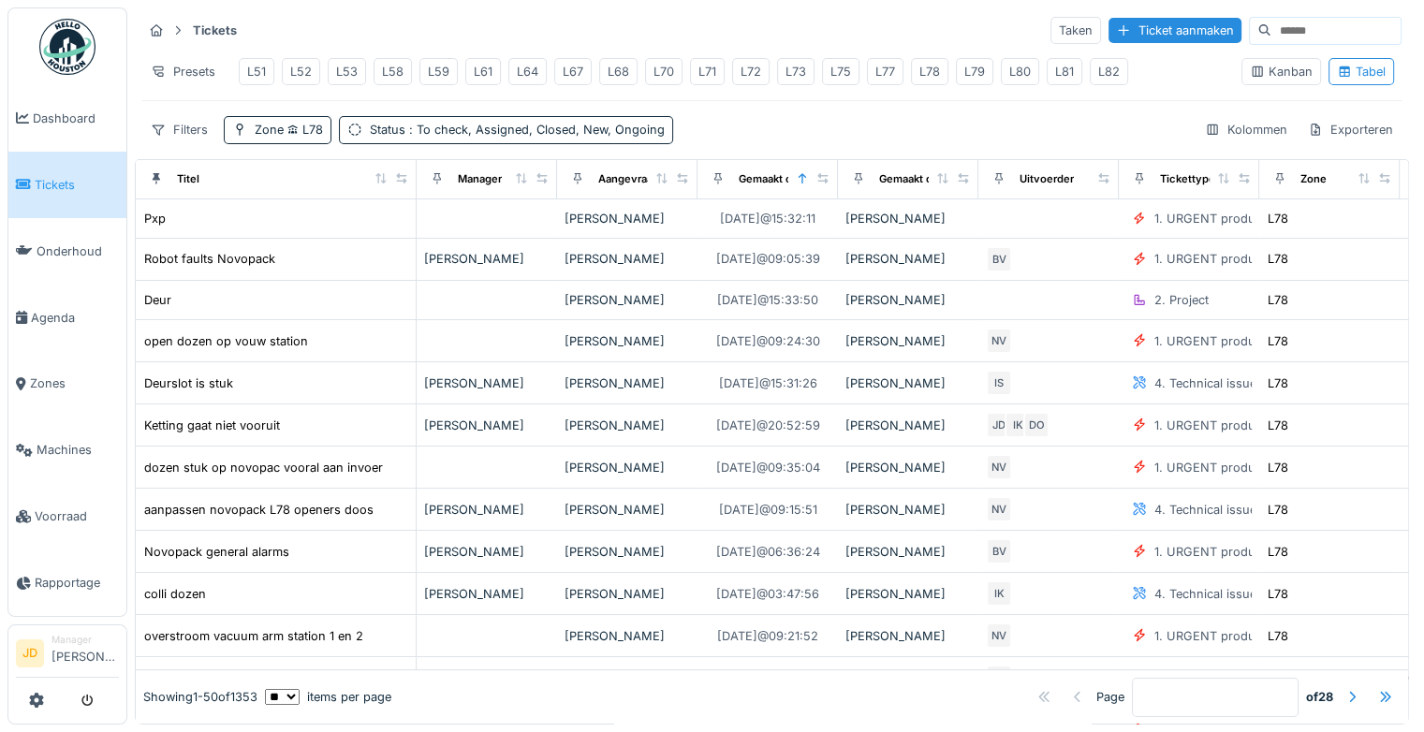
click at [966, 119] on div "Tickets Taken Ticket aanmaken Presets L51 L52 L53 L58 L59 L61 L64 L67 L68 L70 L…" at bounding box center [772, 79] width 1274 height 144
